Goal: Navigation & Orientation: Find specific page/section

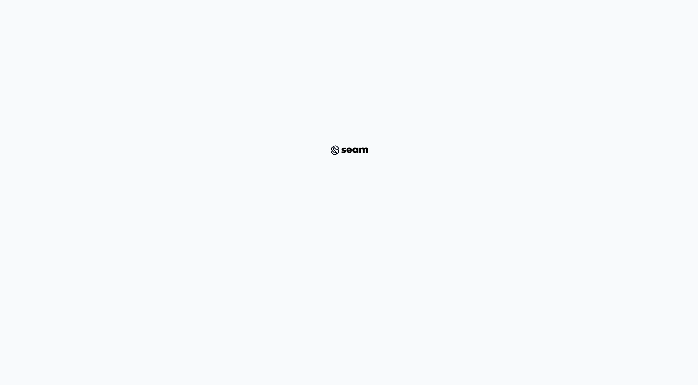
click at [368, 150] on img at bounding box center [349, 150] width 45 height 13
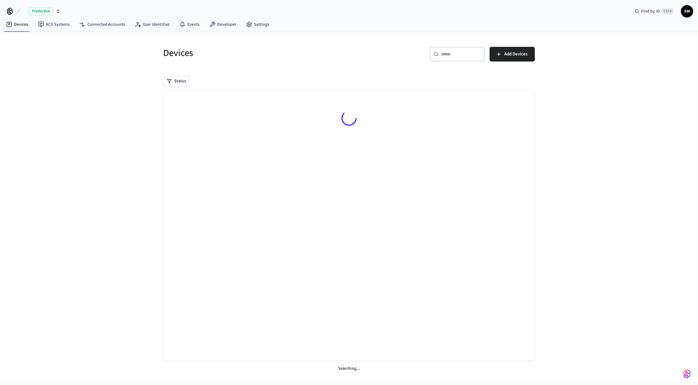
click at [686, 12] on span "SM" at bounding box center [687, 11] width 11 height 11
click at [686, 13] on span "SM" at bounding box center [687, 11] width 11 height 11
click at [246, 24] on icon at bounding box center [249, 24] width 6 height 6
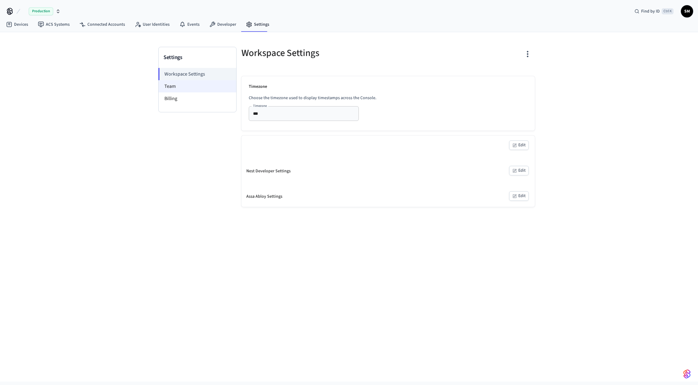
click at [195, 85] on li "Team" at bounding box center [198, 86] width 78 height 12
click at [186, 88] on li "Team" at bounding box center [198, 86] width 78 height 12
click at [185, 99] on li "Billing" at bounding box center [198, 98] width 78 height 12
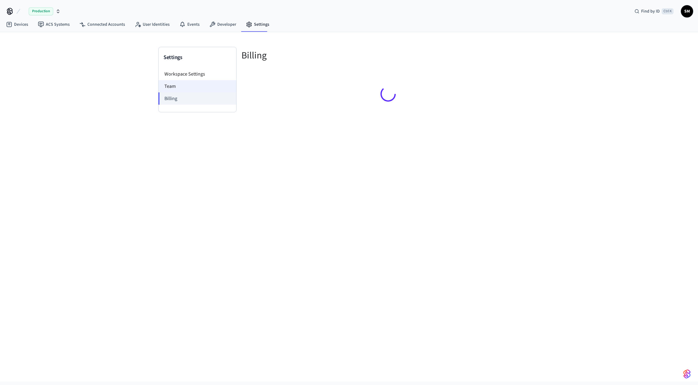
click at [176, 84] on li "Team" at bounding box center [198, 86] width 78 height 12
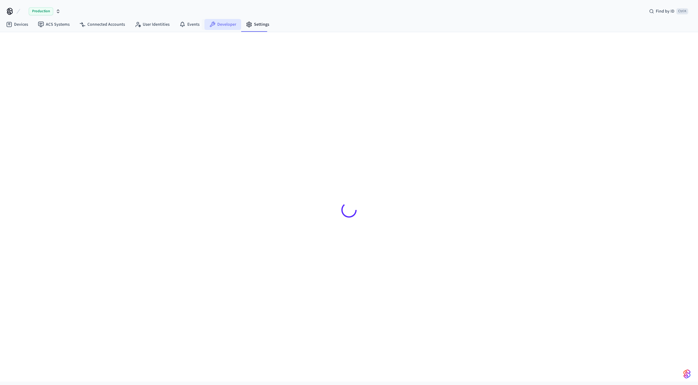
click at [223, 28] on link "Developer" at bounding box center [223, 24] width 37 height 11
click at [176, 27] on link "Events" at bounding box center [190, 24] width 30 height 11
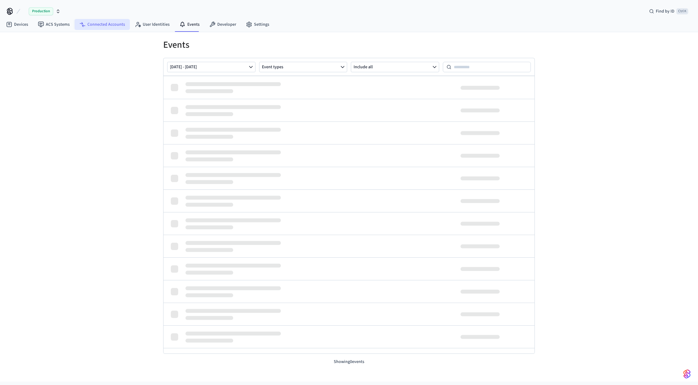
click at [103, 27] on link "Connected Accounts" at bounding box center [102, 24] width 55 height 11
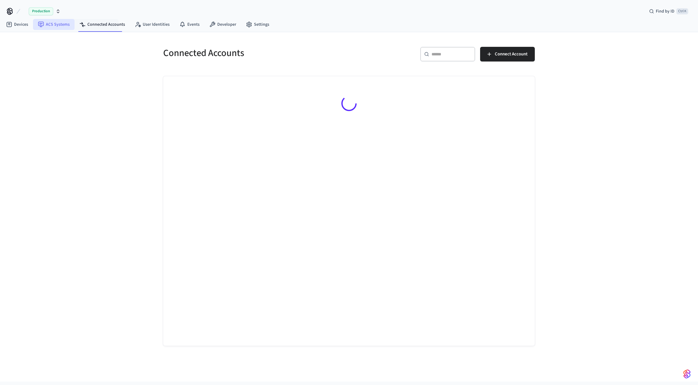
click at [60, 22] on link "ACS Systems" at bounding box center [54, 24] width 42 height 11
click at [29, 27] on link "Devices" at bounding box center [17, 24] width 32 height 11
click at [669, 16] on div "Find by ID Ctrl K" at bounding box center [669, 11] width 49 height 11
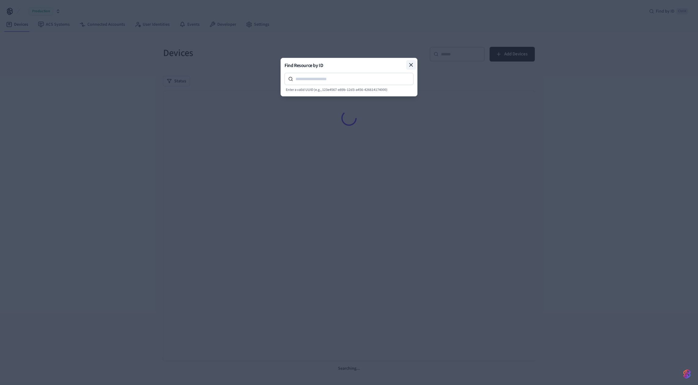
click at [412, 63] on icon at bounding box center [411, 65] width 6 height 6
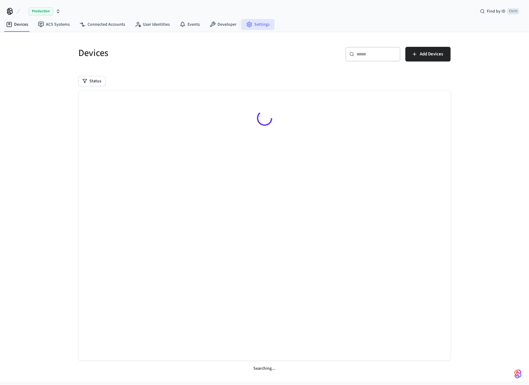
click at [253, 24] on link "Settings" at bounding box center [257, 24] width 33 height 11
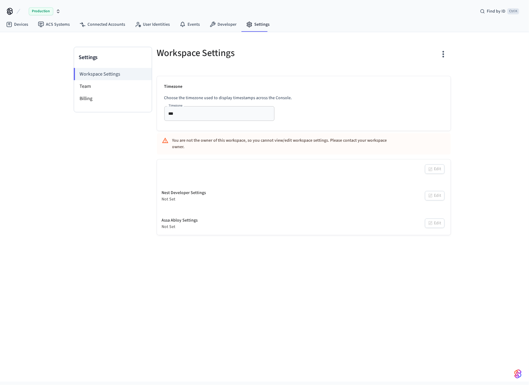
click at [378, 49] on div at bounding box center [378, 57] width 143 height 20
click at [491, 34] on div "Settings Workspace Settings Team Billing Workspace Settings Timezone Choose the…" at bounding box center [264, 206] width 529 height 349
